Goal: Information Seeking & Learning: Compare options

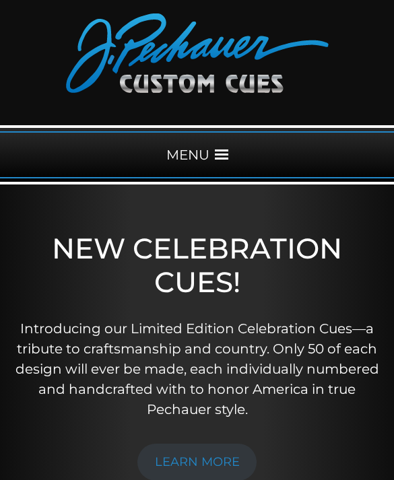
scroll to position [44, 0]
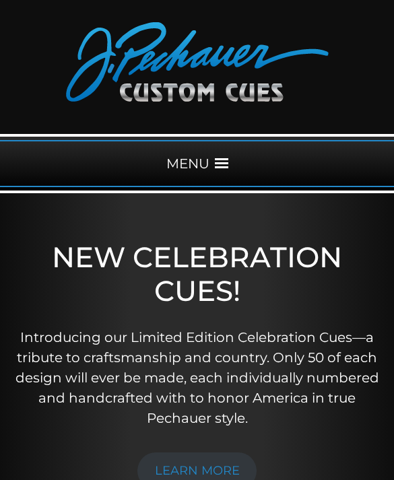
click at [209, 160] on div "MENU" at bounding box center [197, 163] width 394 height 47
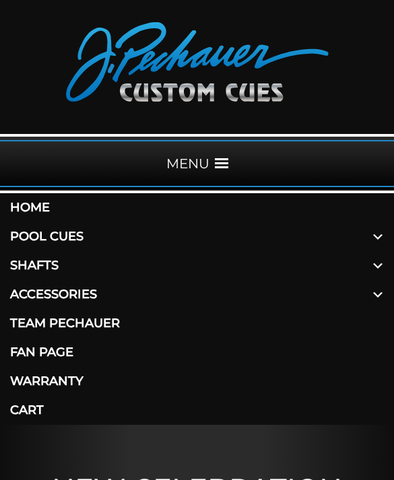
click at [372, 236] on span at bounding box center [377, 236] width 32 height 29
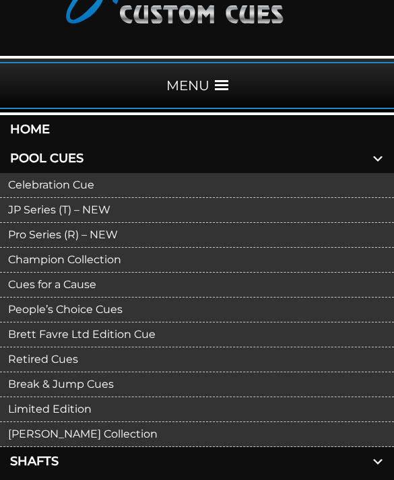
scroll to position [123, 0]
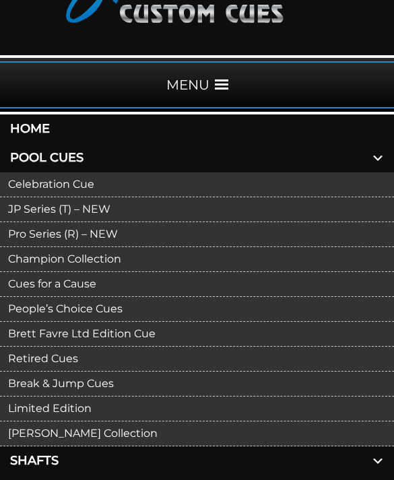
click at [236, 215] on link "JP Series (T) – NEW" at bounding box center [197, 209] width 394 height 25
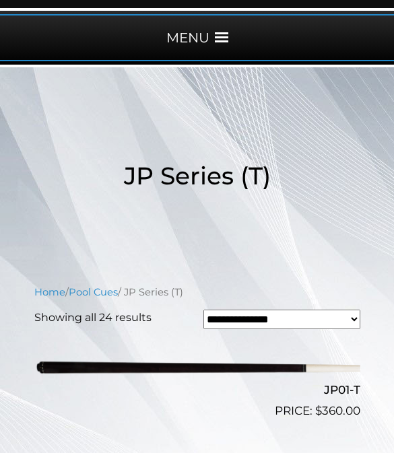
scroll to position [169, 0]
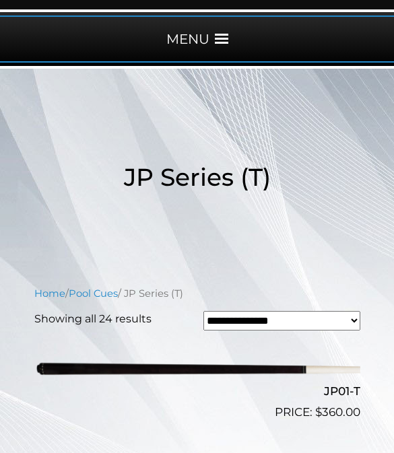
click at [251, 365] on img at bounding box center [197, 368] width 326 height 55
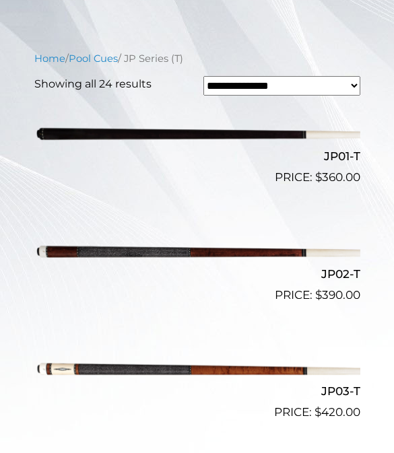
scroll to position [403, 0]
click at [261, 251] on img at bounding box center [197, 252] width 326 height 55
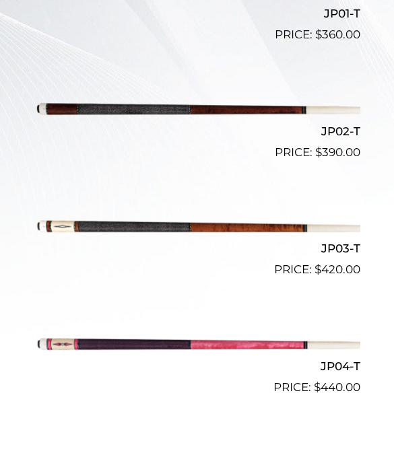
scroll to position [547, 0]
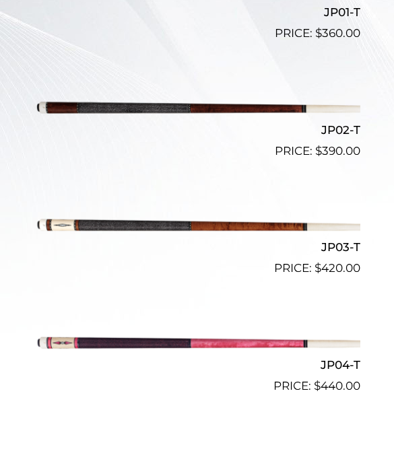
click at [300, 347] on img at bounding box center [197, 343] width 326 height 55
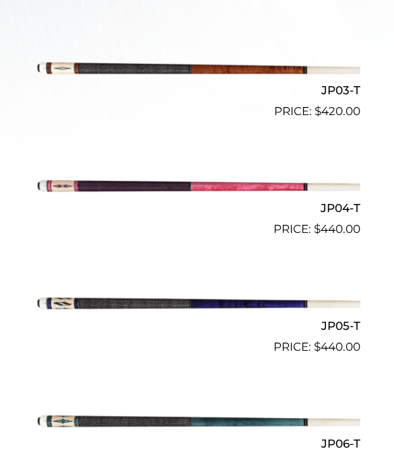
scroll to position [710, 0]
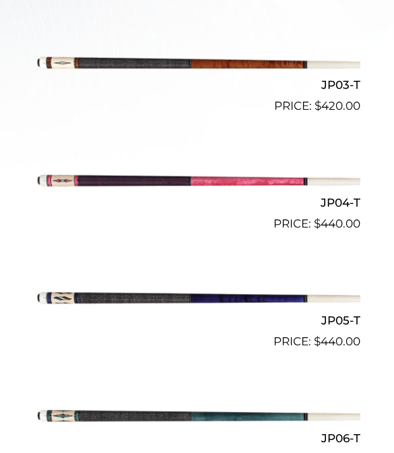
click at [268, 303] on img at bounding box center [197, 298] width 326 height 55
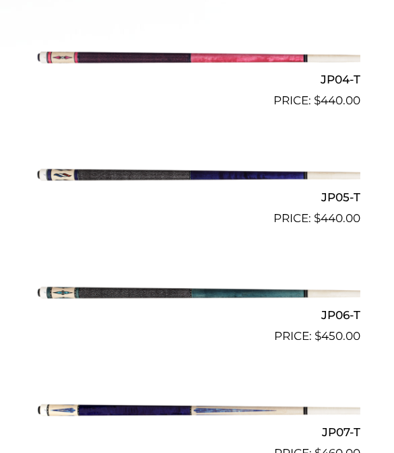
scroll to position [833, 0]
click at [329, 294] on img at bounding box center [197, 292] width 326 height 55
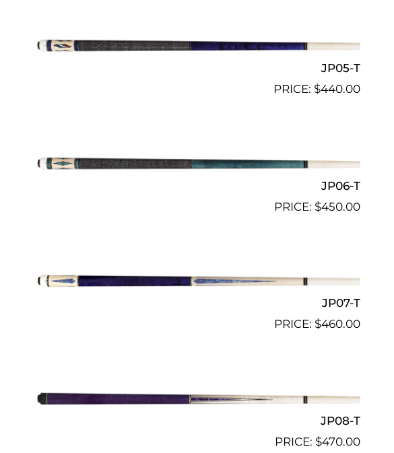
scroll to position [962, 0]
click at [228, 169] on img at bounding box center [197, 163] width 326 height 55
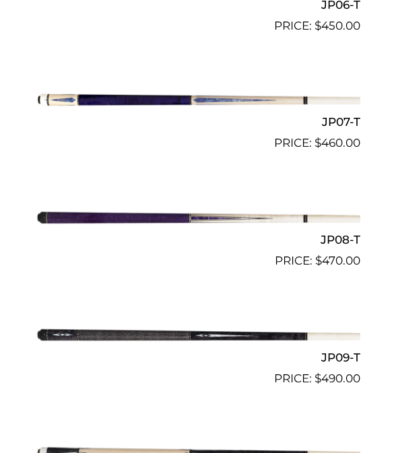
scroll to position [1166, 0]
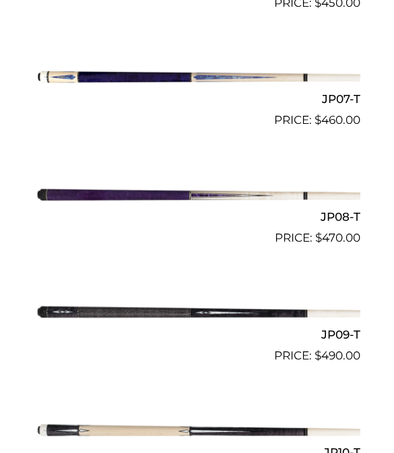
click at [304, 306] on img at bounding box center [197, 312] width 326 height 55
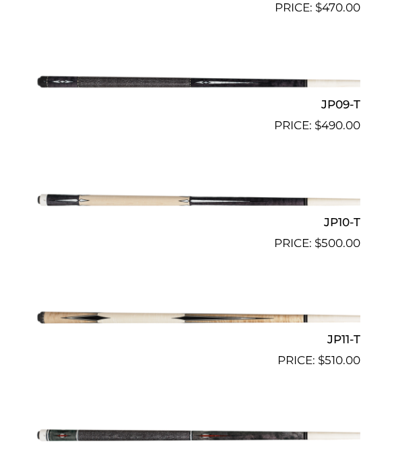
scroll to position [1398, 0]
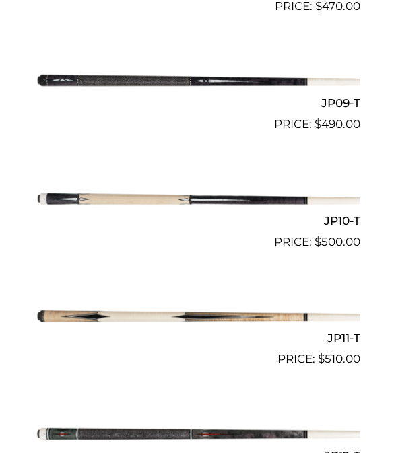
click at [302, 192] on img at bounding box center [197, 198] width 326 height 55
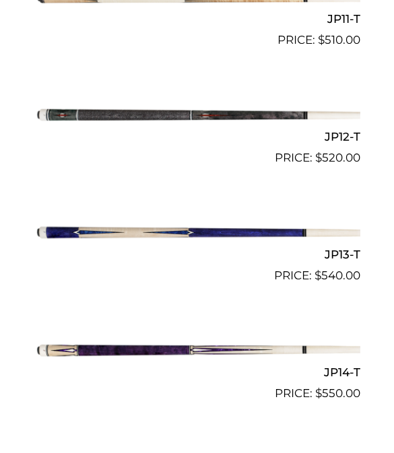
scroll to position [1716, 0]
click at [283, 110] on img at bounding box center [197, 114] width 326 height 55
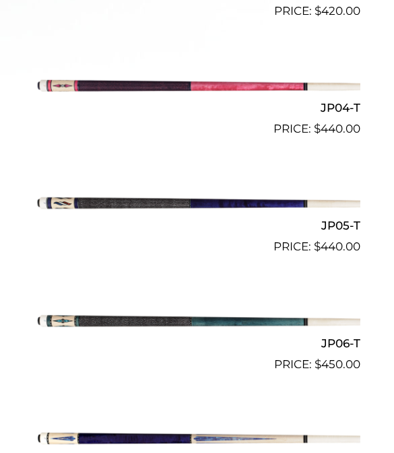
scroll to position [850, 0]
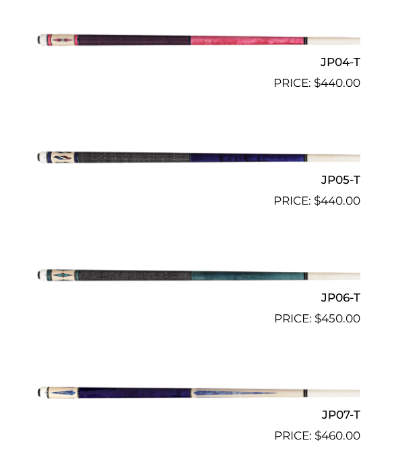
click at [242, 280] on img at bounding box center [197, 275] width 326 height 55
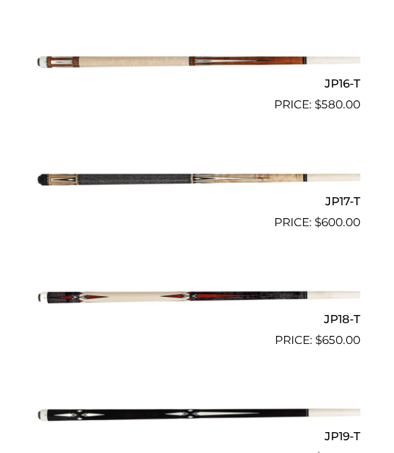
scroll to position [2241, 0]
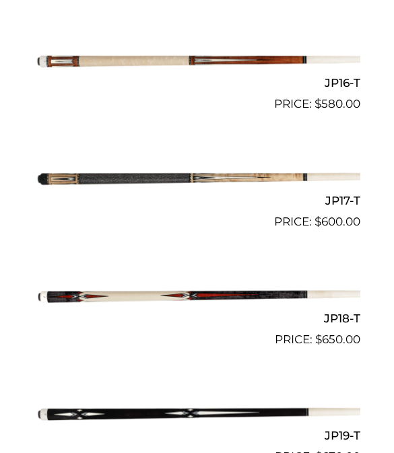
click at [289, 393] on img at bounding box center [197, 413] width 326 height 55
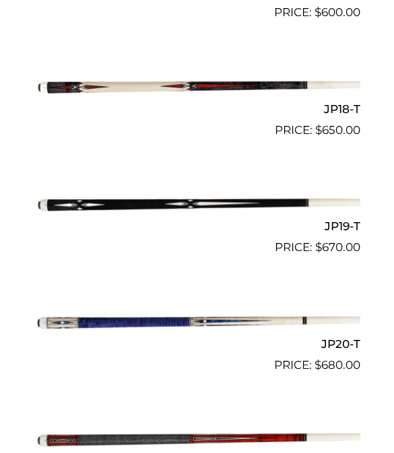
scroll to position [2622, 0]
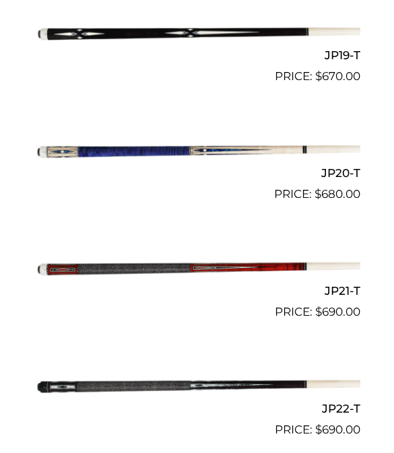
click at [289, 260] on img at bounding box center [197, 268] width 326 height 55
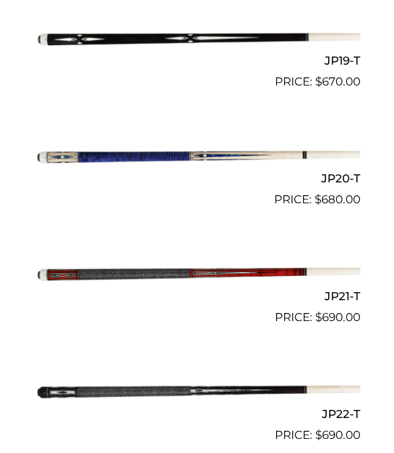
scroll to position [2616, 0]
click at [287, 384] on img at bounding box center [197, 392] width 326 height 55
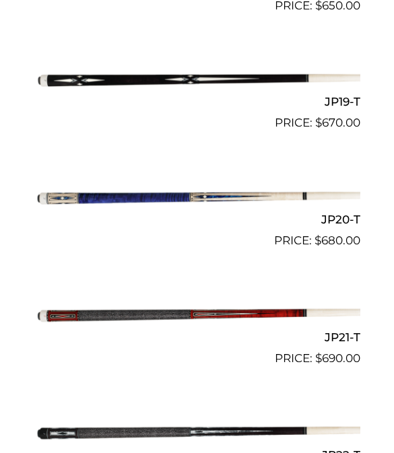
scroll to position [2527, 0]
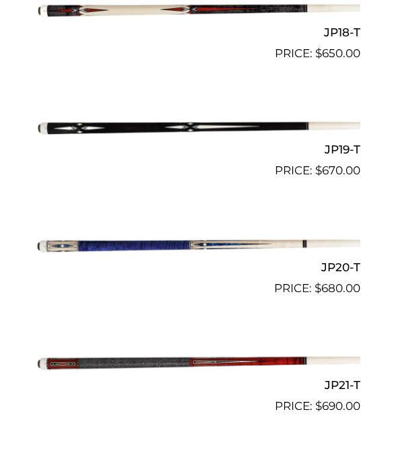
click at [248, 348] on img at bounding box center [197, 362] width 326 height 55
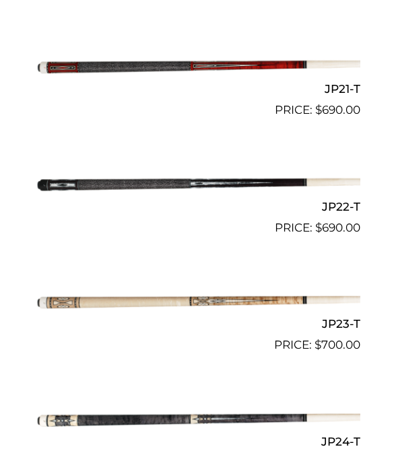
scroll to position [2826, 0]
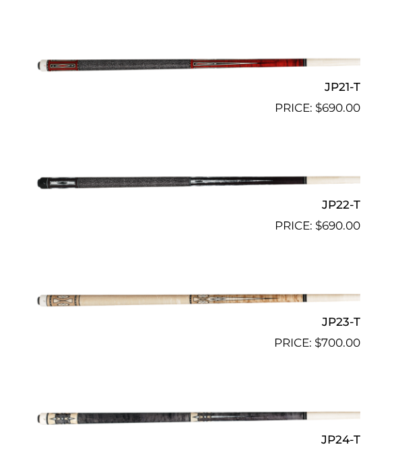
click at [267, 284] on img at bounding box center [197, 299] width 326 height 55
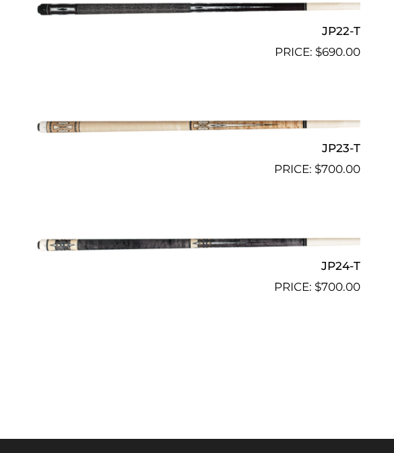
scroll to position [2999, 0]
click at [308, 228] on img at bounding box center [197, 244] width 326 height 55
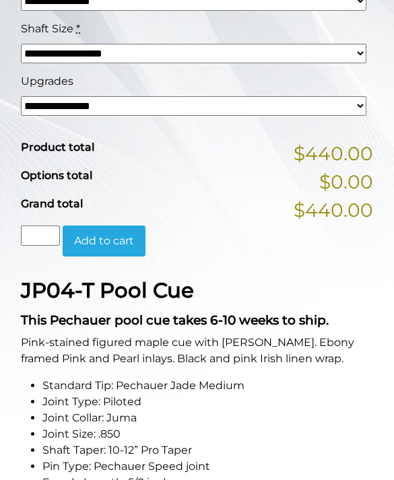
scroll to position [512, 0]
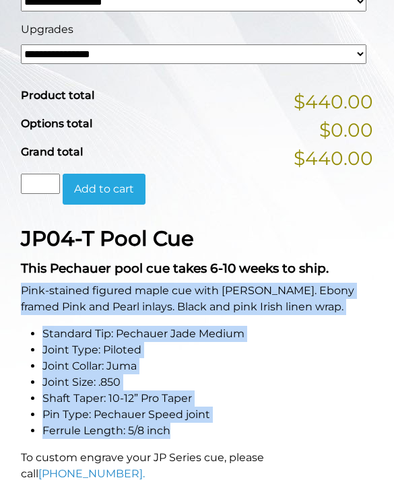
copy div "Pink-stained figured maple cue with sim. Ebony framed Pink and Pearl inlays. Bl…"
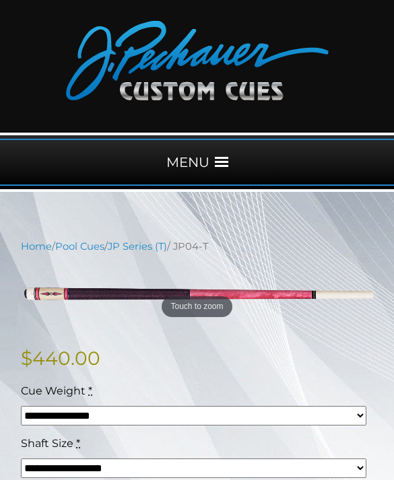
scroll to position [0, 0]
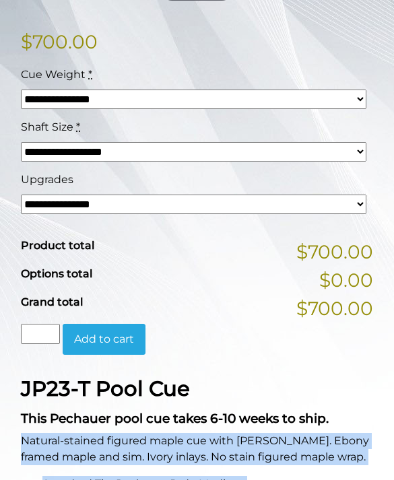
scroll to position [232, 0]
